Goal: Task Accomplishment & Management: Use online tool/utility

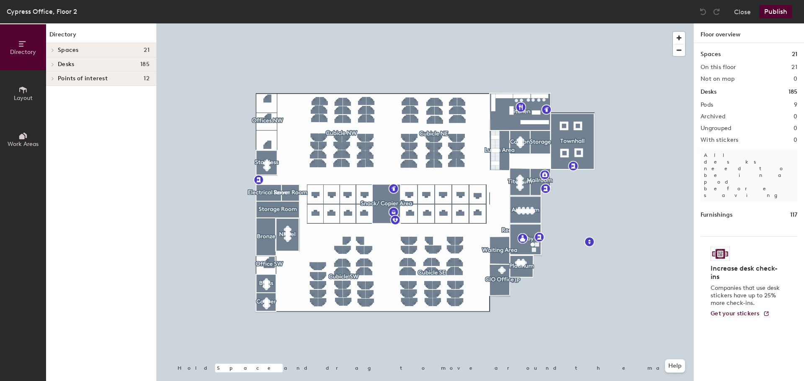
click at [54, 64] on icon at bounding box center [52, 64] width 3 height 4
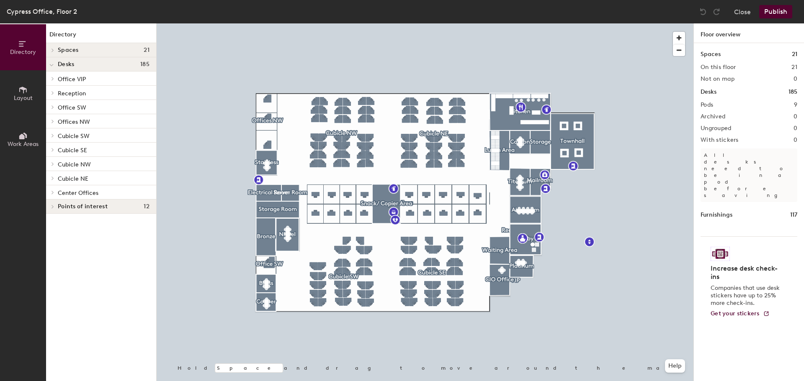
click at [53, 149] on icon at bounding box center [52, 150] width 3 height 4
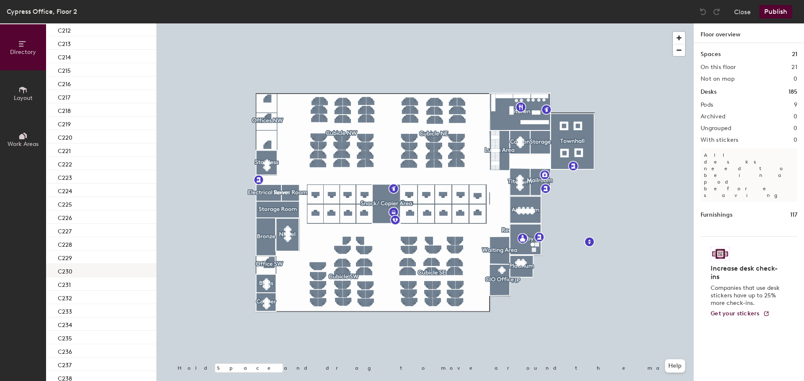
scroll to position [377, 0]
click at [70, 215] on p "C232" at bounding box center [65, 216] width 14 height 10
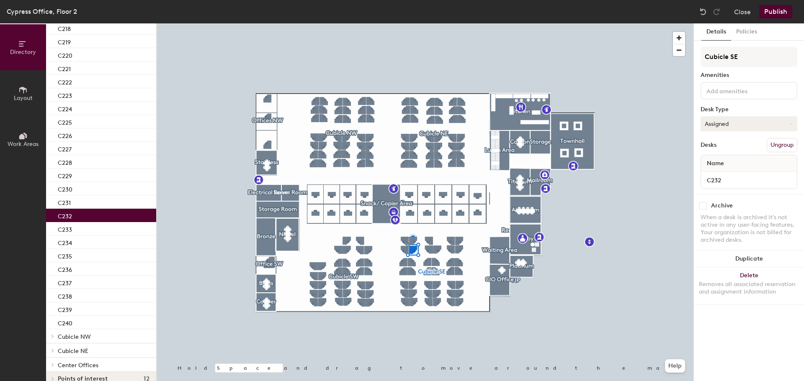
click at [718, 125] on button "Assigned" at bounding box center [749, 123] width 97 height 15
click at [713, 172] on div "Hoteled" at bounding box center [743, 175] width 84 height 13
click at [769, 15] on button "Publish" at bounding box center [775, 11] width 33 height 13
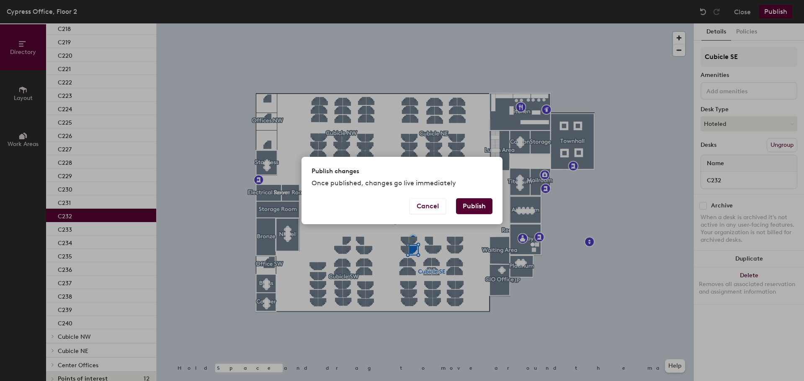
click at [472, 204] on button "Publish" at bounding box center [474, 206] width 36 height 16
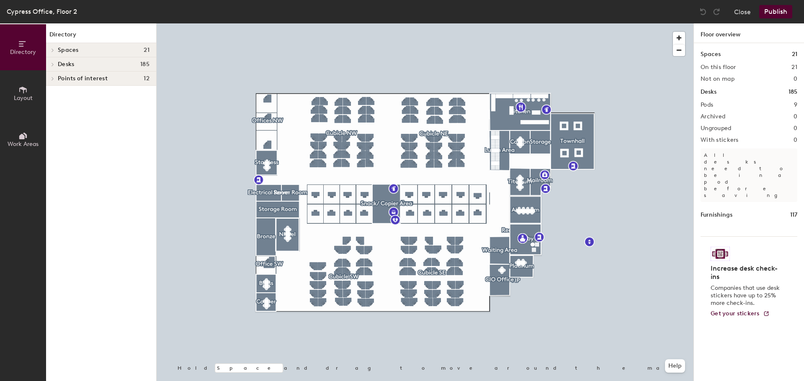
click at [51, 64] on icon at bounding box center [52, 64] width 3 height 4
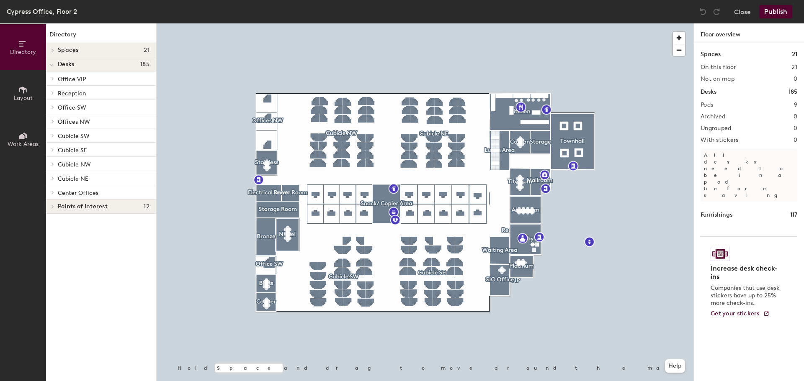
click at [54, 178] on icon at bounding box center [52, 178] width 3 height 4
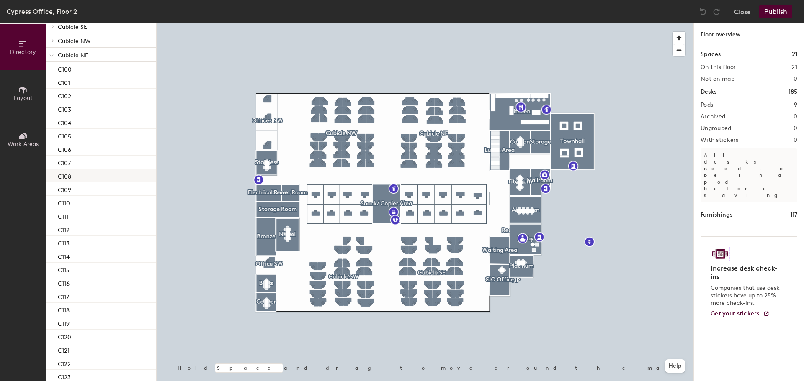
scroll to position [126, 0]
click at [67, 271] on p "C115" at bounding box center [64, 268] width 12 height 10
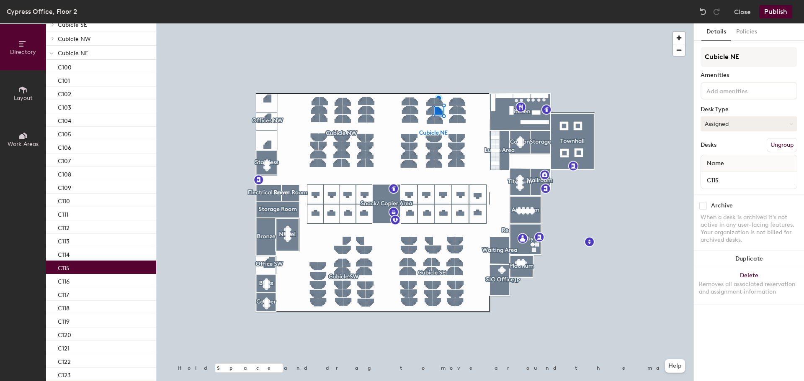
click at [712, 119] on button "Assigned" at bounding box center [749, 123] width 97 height 15
click at [714, 173] on div "Hoteled" at bounding box center [743, 175] width 84 height 13
click at [774, 13] on button "Publish" at bounding box center [775, 11] width 33 height 13
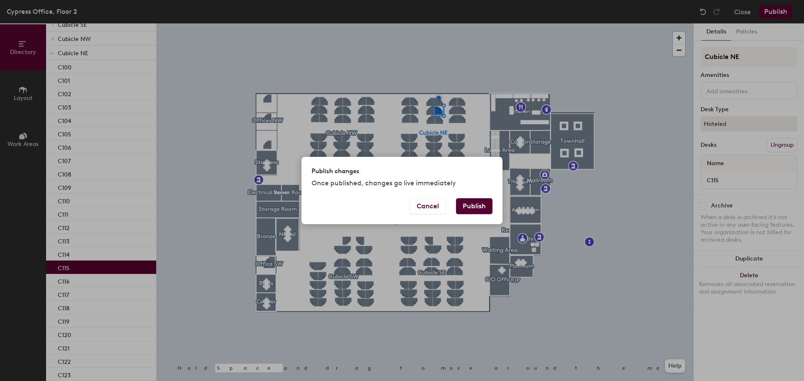
click at [474, 202] on button "Publish" at bounding box center [474, 206] width 36 height 16
